Goal: Transaction & Acquisition: Purchase product/service

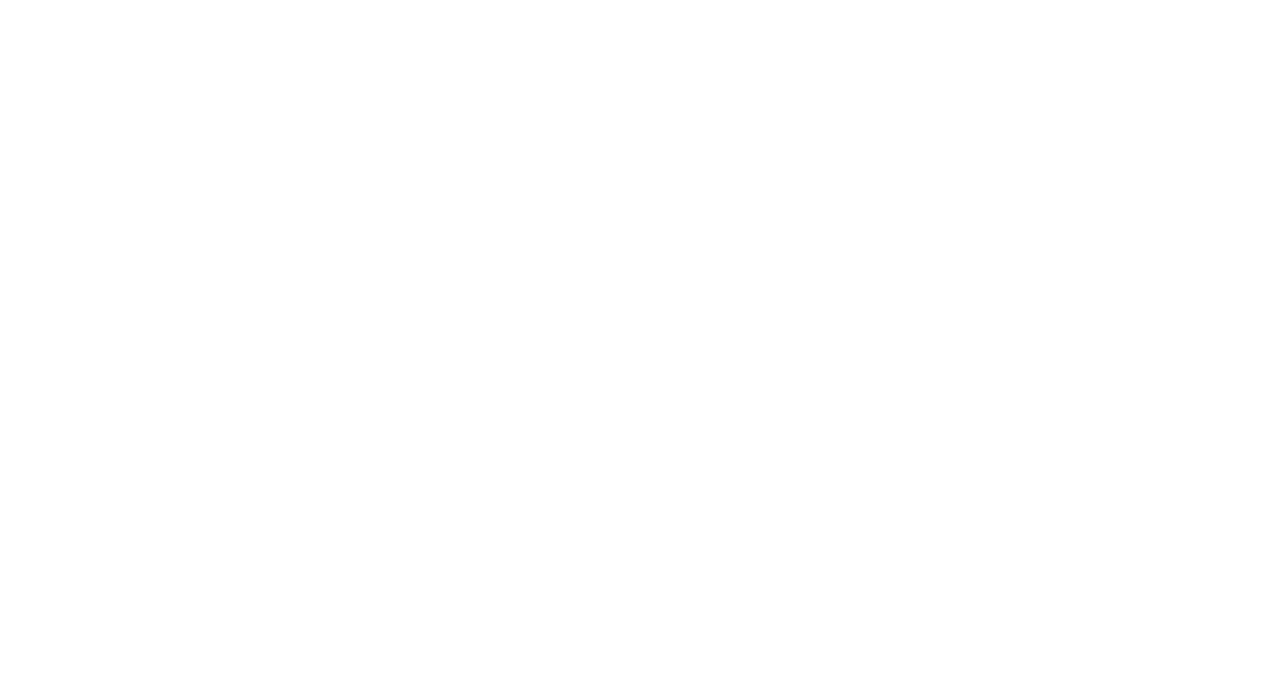
scroll to position [268, 0]
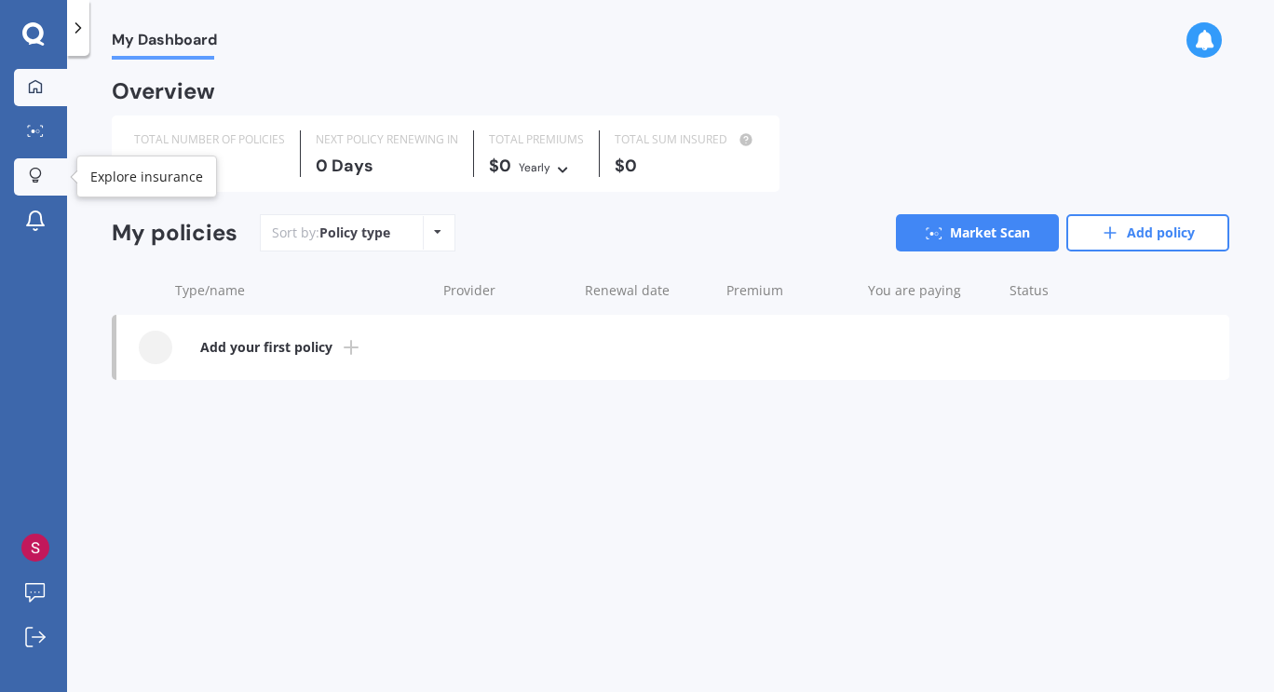
click at [32, 168] on icon at bounding box center [35, 176] width 13 height 16
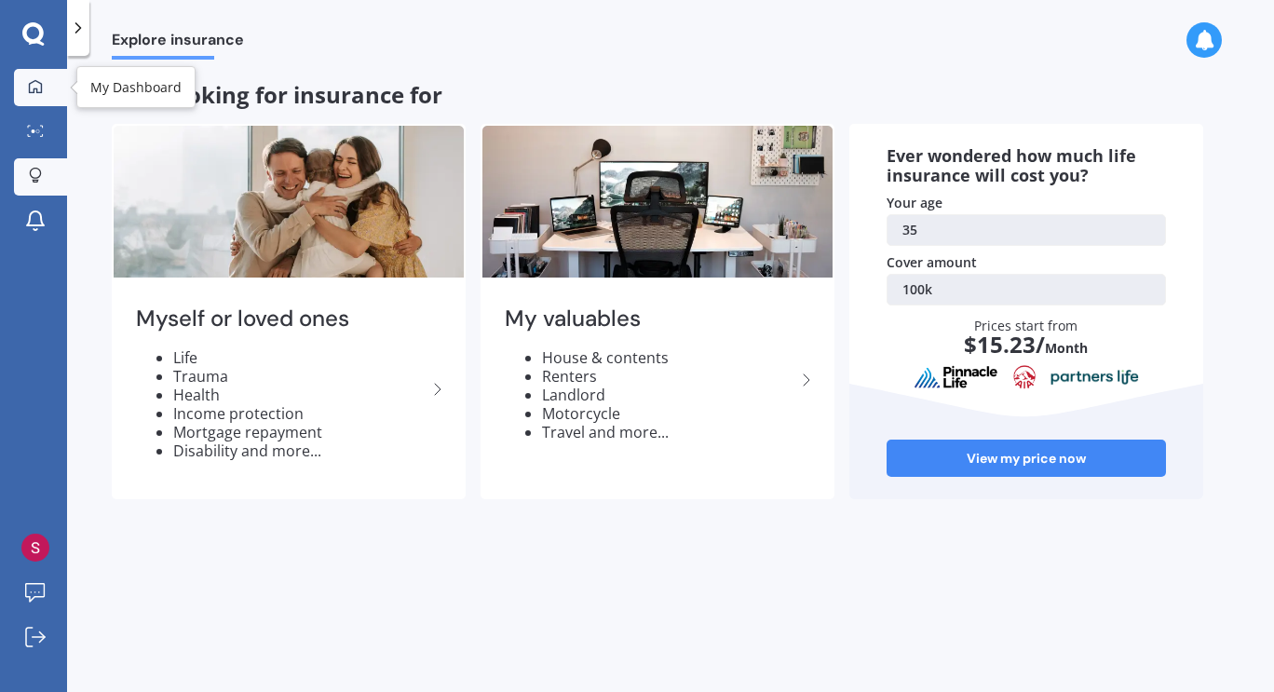
click at [29, 86] on icon at bounding box center [35, 85] width 13 height 13
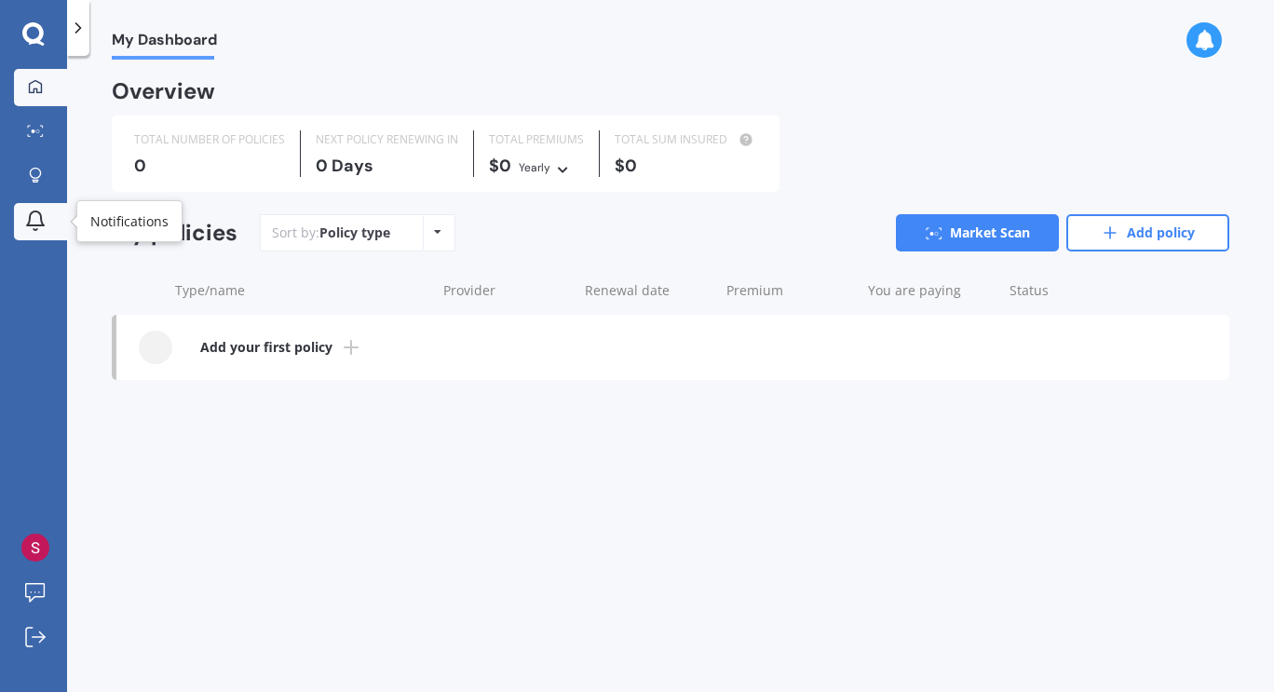
click at [47, 223] on div at bounding box center [35, 222] width 28 height 24
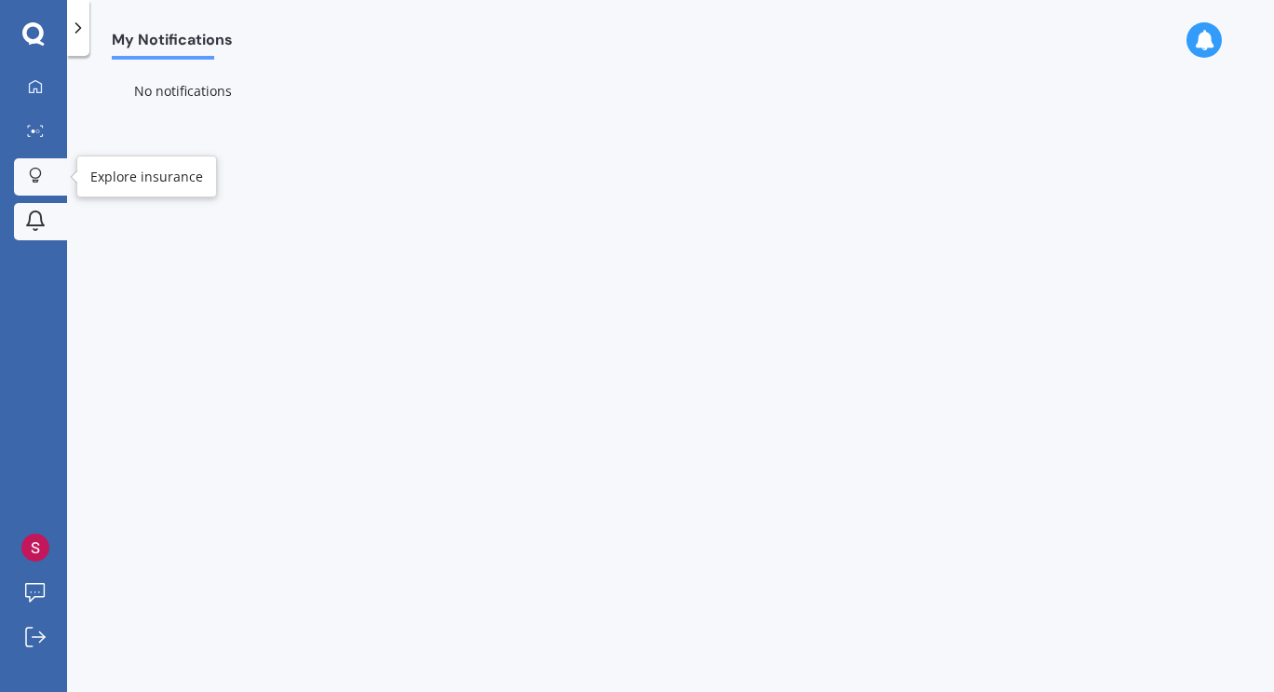
click at [25, 169] on div at bounding box center [35, 177] width 28 height 18
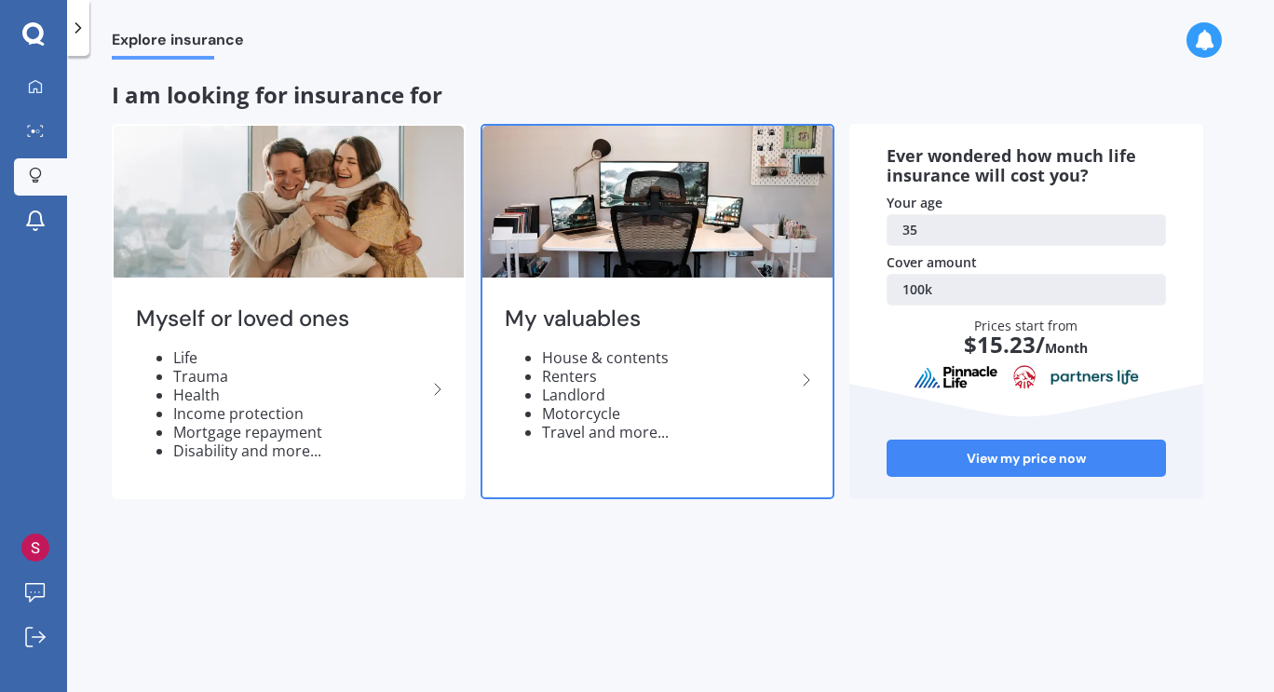
click at [745, 373] on li "Renters" at bounding box center [668, 376] width 253 height 19
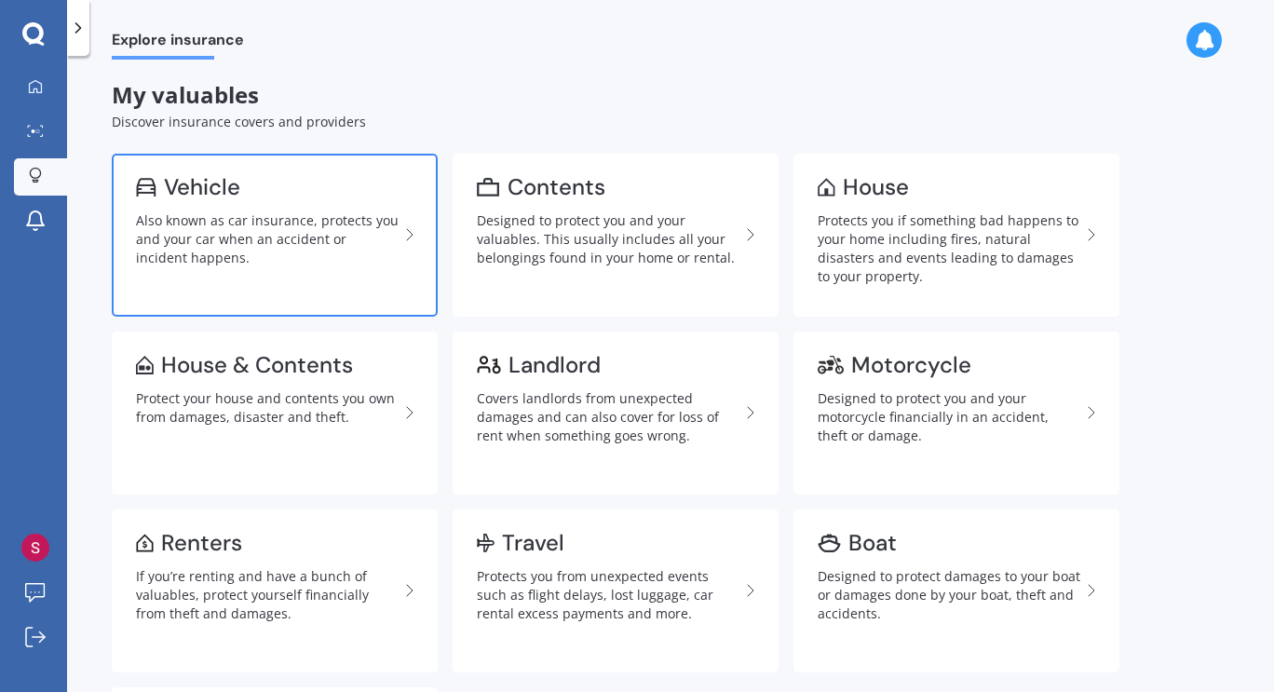
click at [245, 223] on div "Also known as car insurance, protects you and your car when an accident or inci…" at bounding box center [267, 239] width 263 height 56
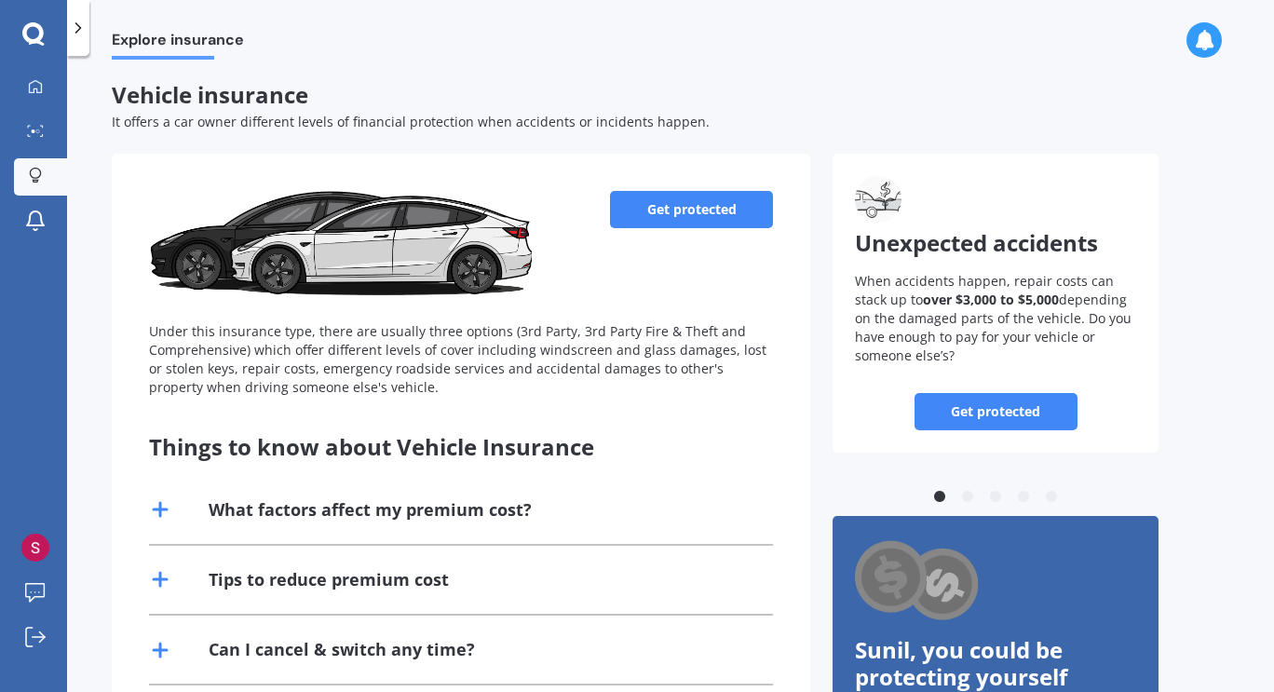
click at [664, 196] on link "Get protected" at bounding box center [691, 209] width 163 height 37
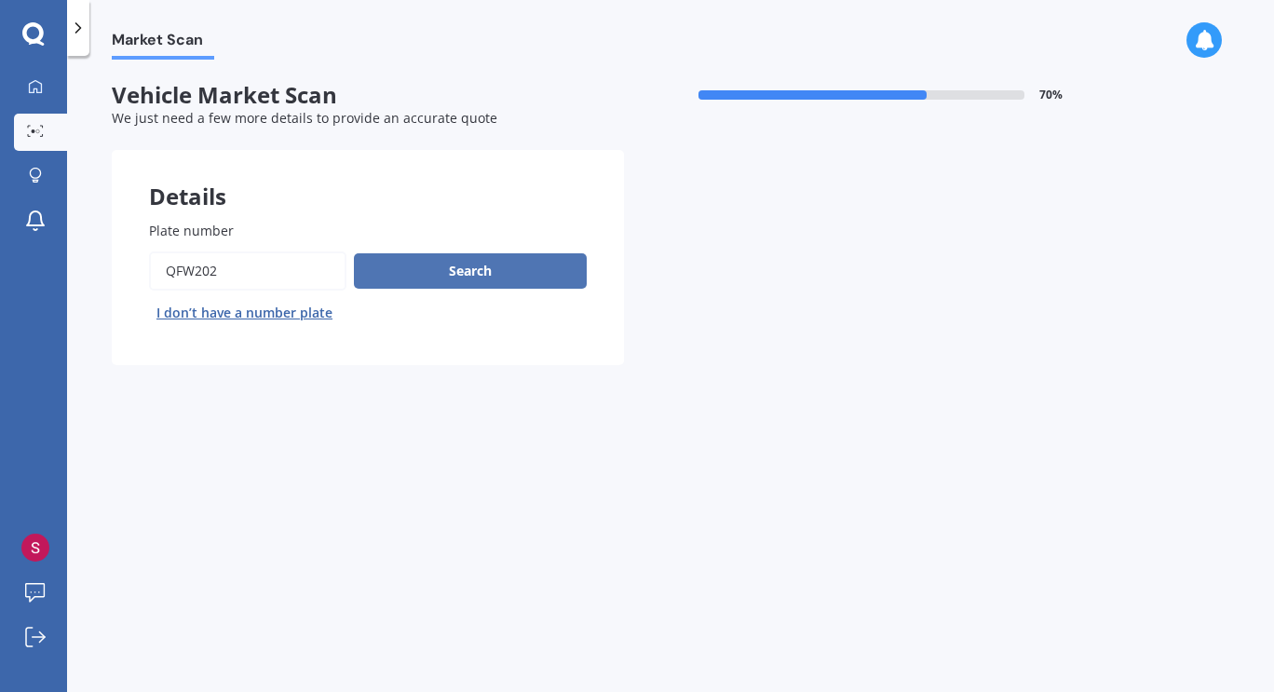
click at [540, 263] on button "Search" at bounding box center [470, 270] width 233 height 35
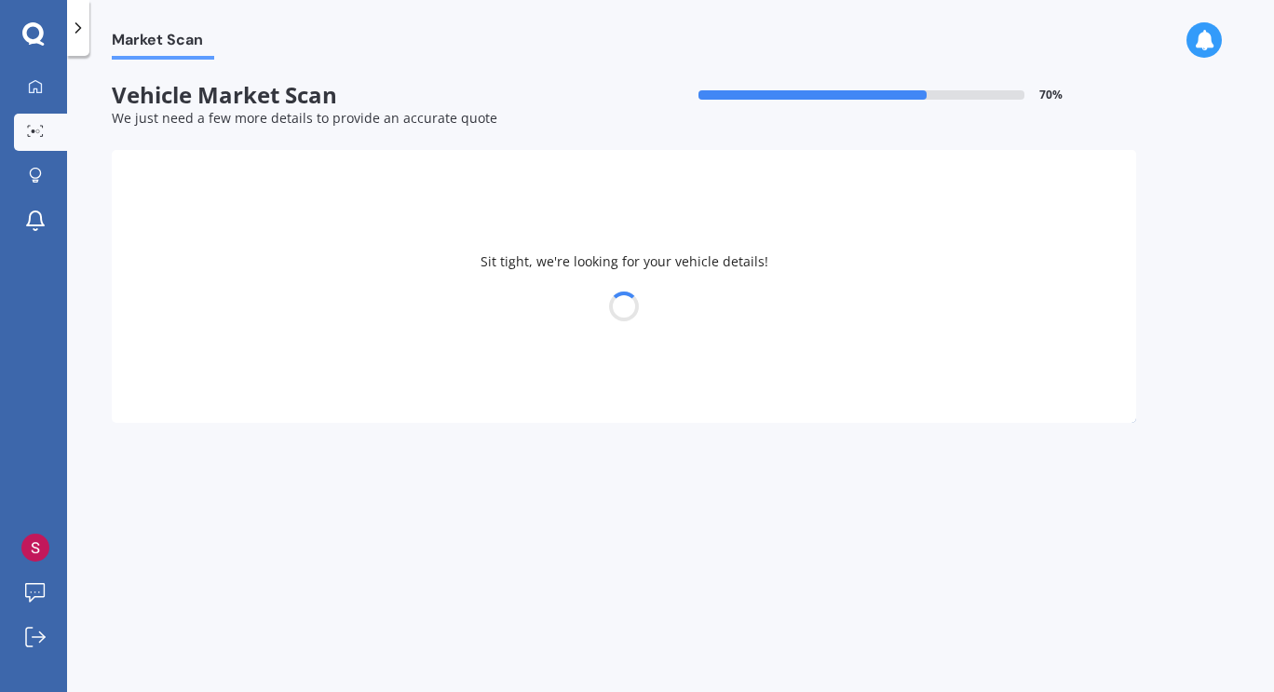
select select "LEXUS"
select select "07"
select select "09"
select select "1990"
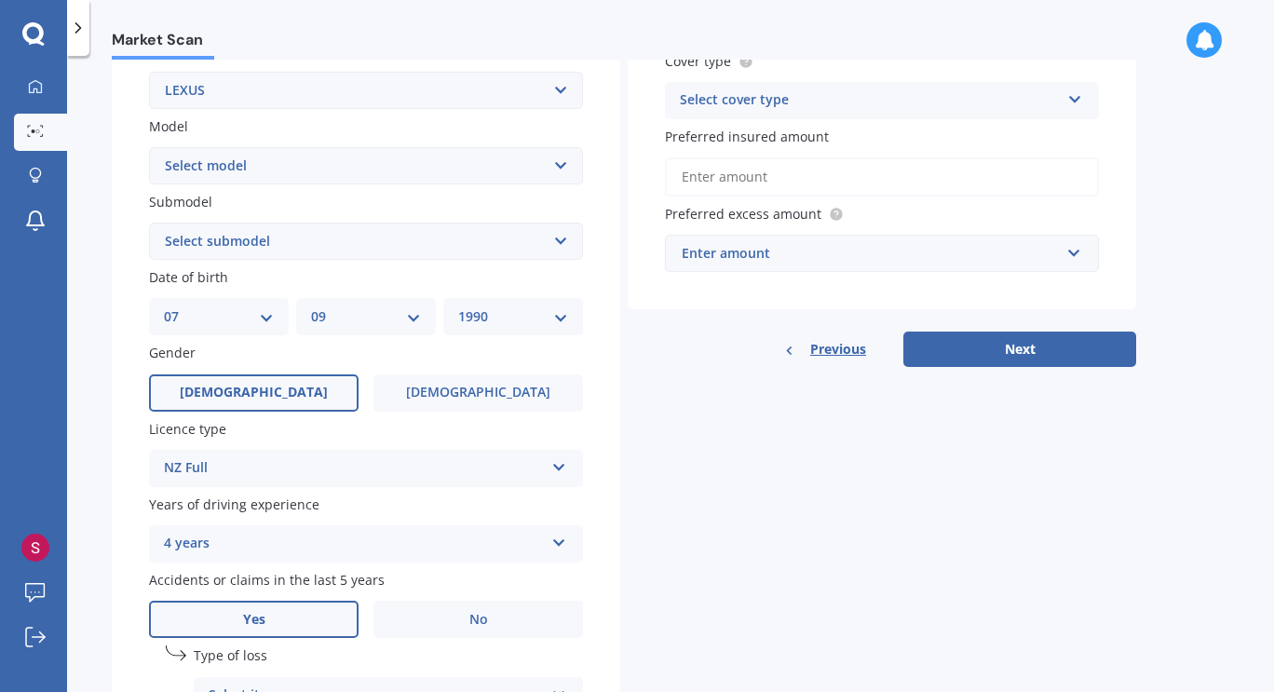
scroll to position [93, 0]
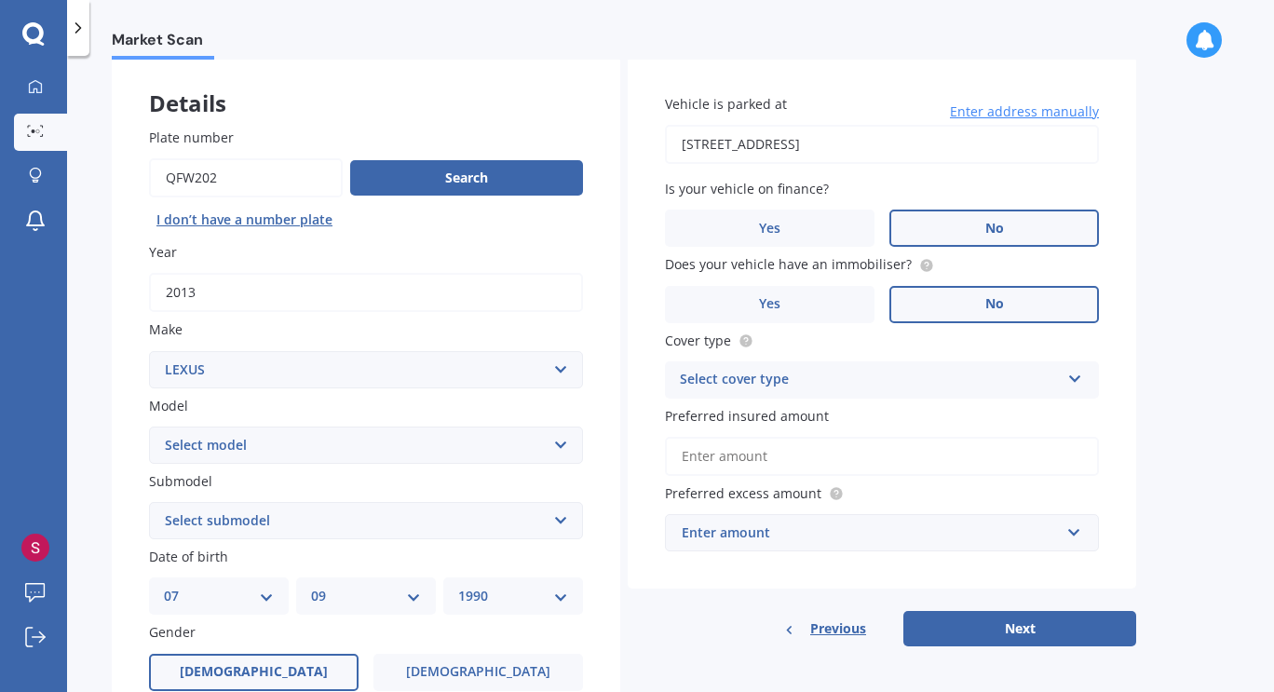
click at [786, 381] on div "Select cover type" at bounding box center [870, 380] width 380 height 22
click at [749, 597] on div "Vehicle is parked at [STREET_ADDRESS] 1062 Enter address manually Is your vehic…" at bounding box center [882, 352] width 508 height 590
click at [790, 533] on div "Enter amount" at bounding box center [871, 532] width 378 height 20
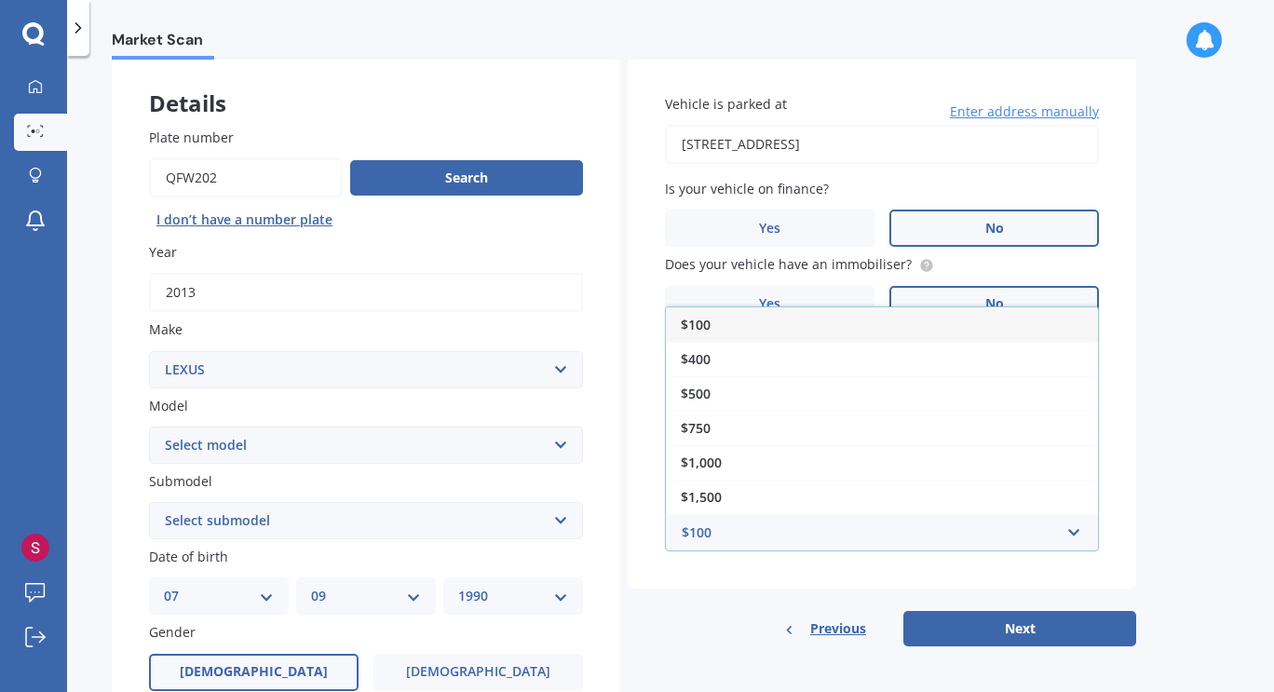
click at [698, 654] on div "Details Plate number Search I don’t have a number plate Year [DATE] Make Select…" at bounding box center [624, 607] width 1024 height 1100
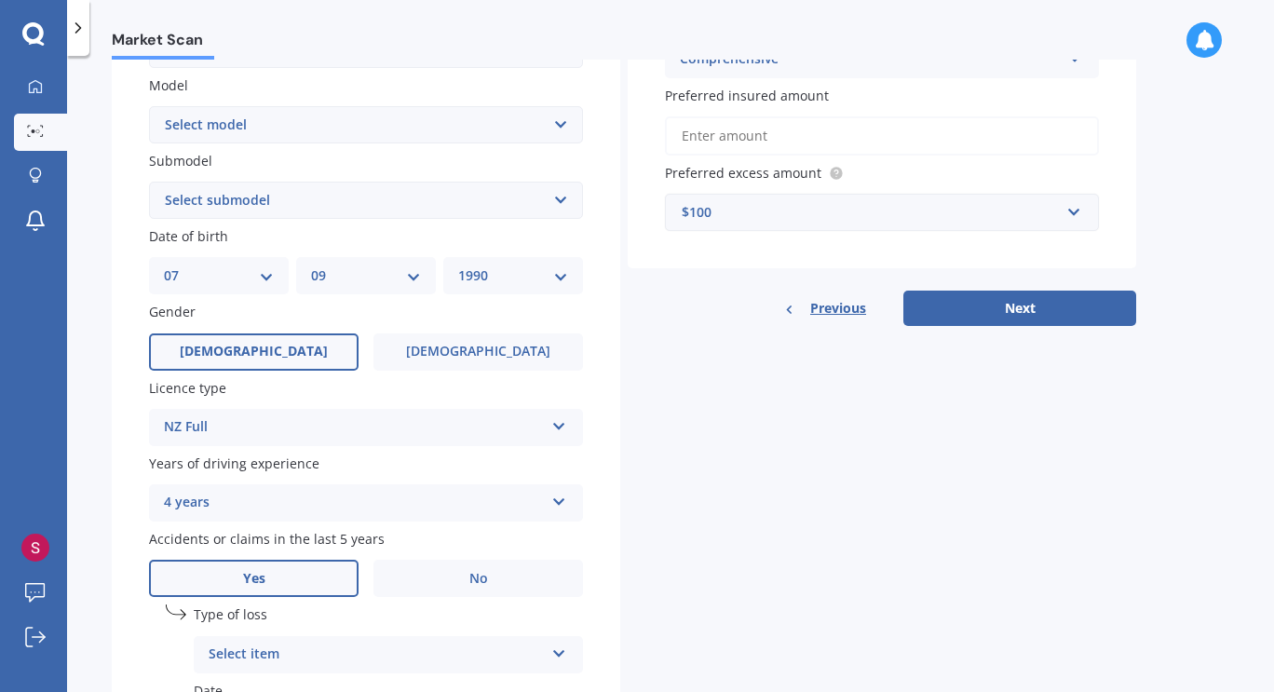
scroll to position [612, 0]
